Goal: Task Accomplishment & Management: Manage account settings

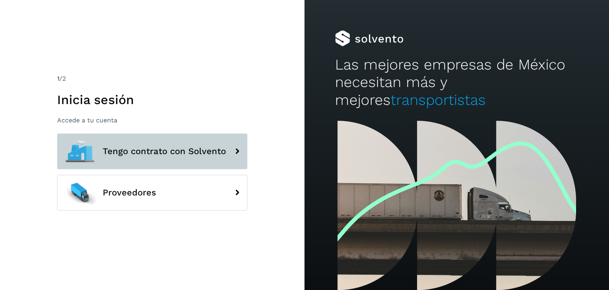
click at [161, 153] on span "Tengo contrato con Solvento" at bounding box center [164, 151] width 123 height 10
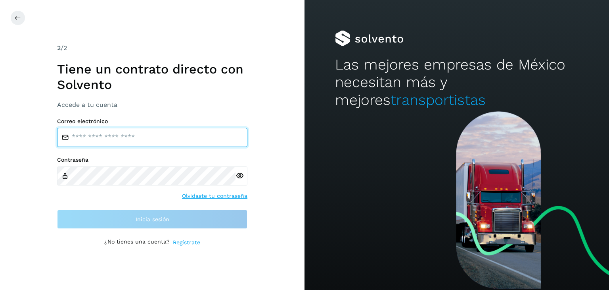
click at [125, 135] on input "email" at bounding box center [152, 137] width 190 height 19
type input "**********"
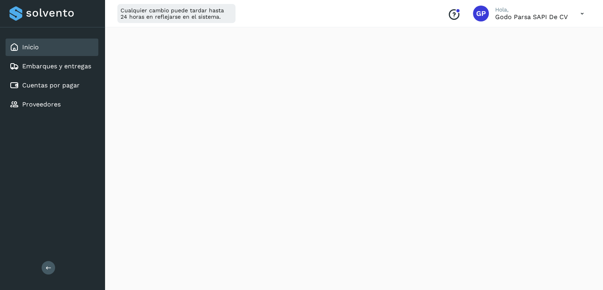
scroll to position [119, 0]
